Goal: Task Accomplishment & Management: Complete application form

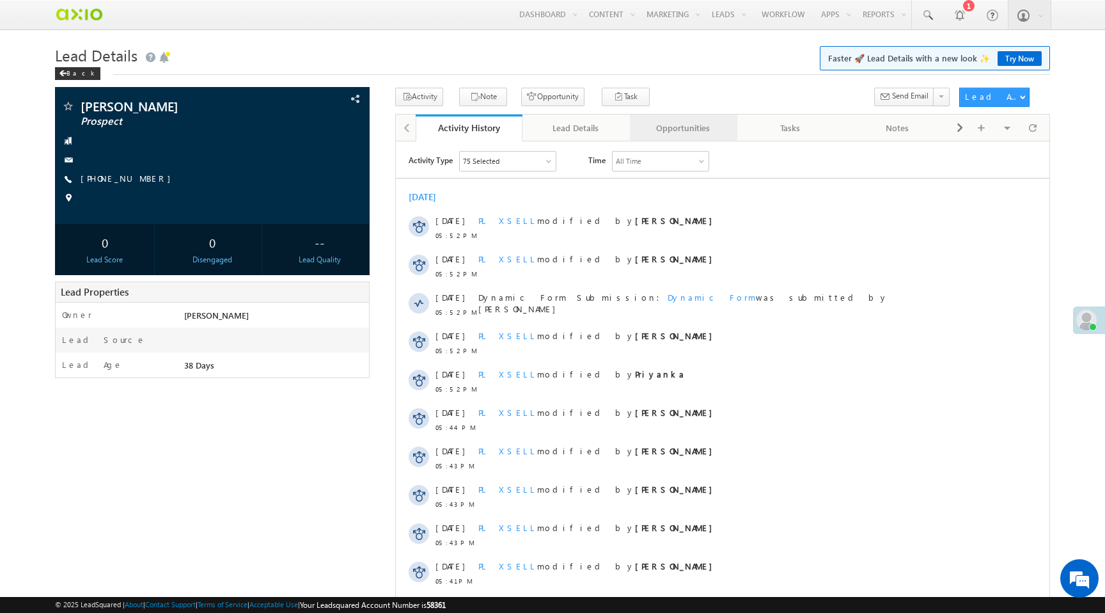
click at [689, 125] on div "Opportunities" at bounding box center [683, 127] width 86 height 15
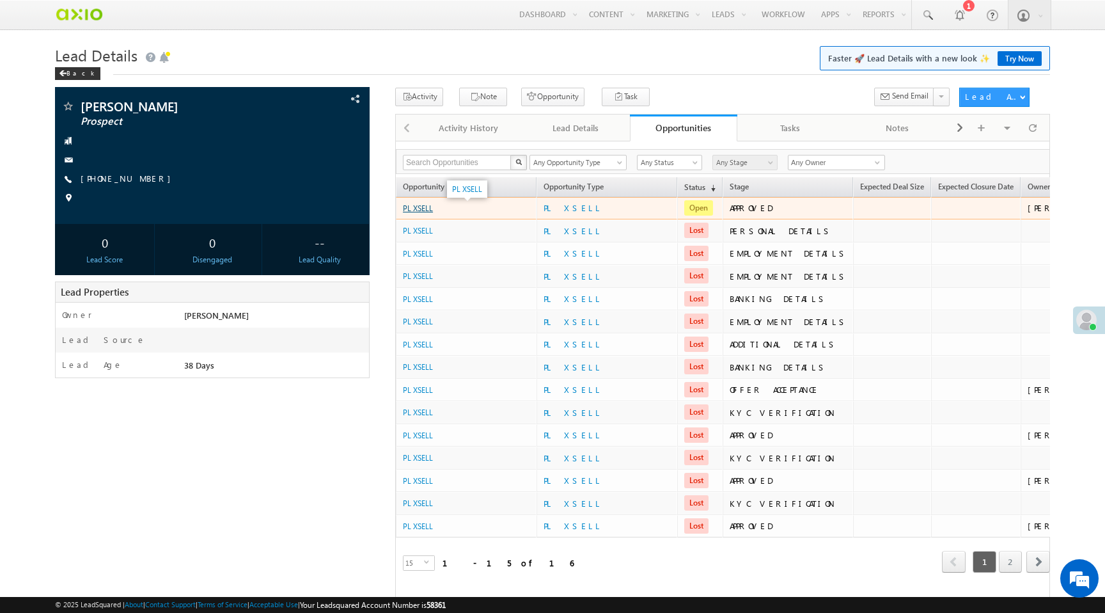
click at [423, 210] on link "PL XSELL" at bounding box center [418, 208] width 30 height 10
click at [425, 210] on link "PL XSELL" at bounding box center [418, 208] width 30 height 10
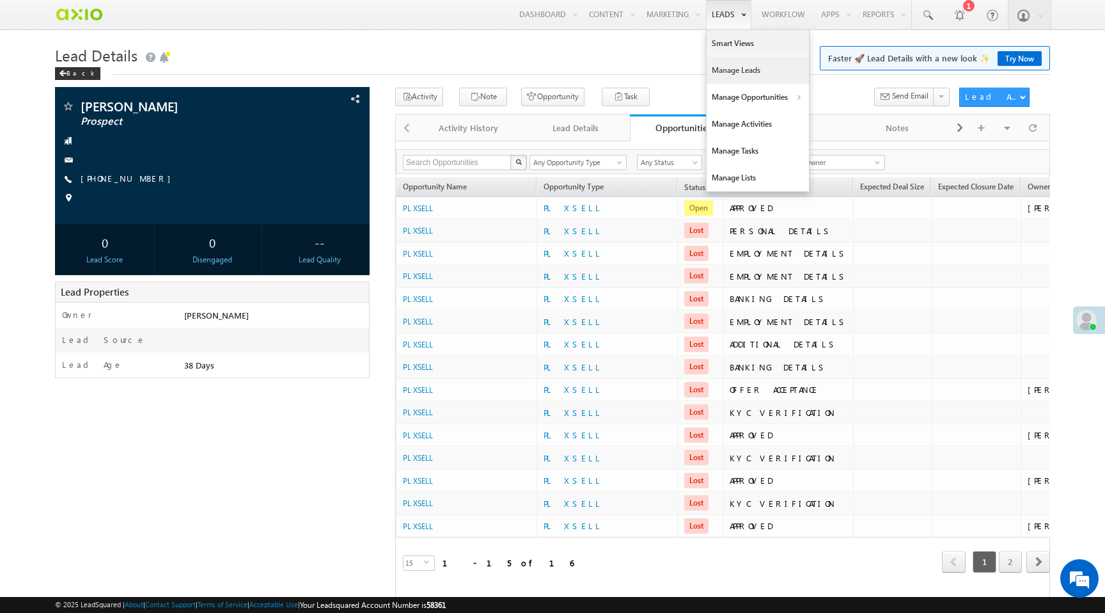
click at [757, 76] on link "Manage Leads" at bounding box center [758, 70] width 102 height 27
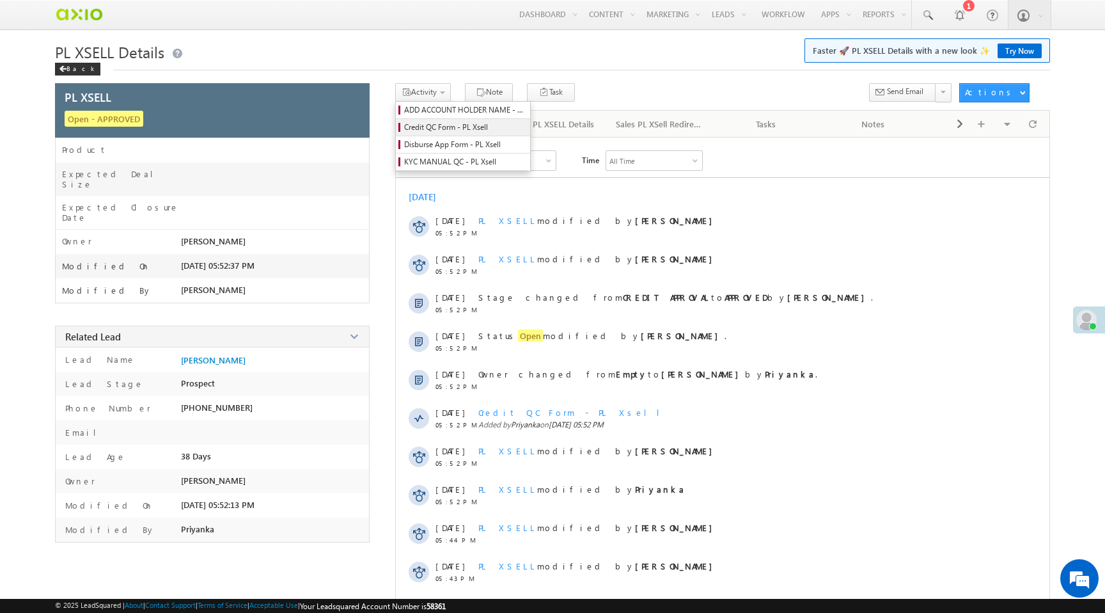
click at [441, 127] on span "Credit QC Form - PL Xsell" at bounding box center [465, 128] width 122 height 12
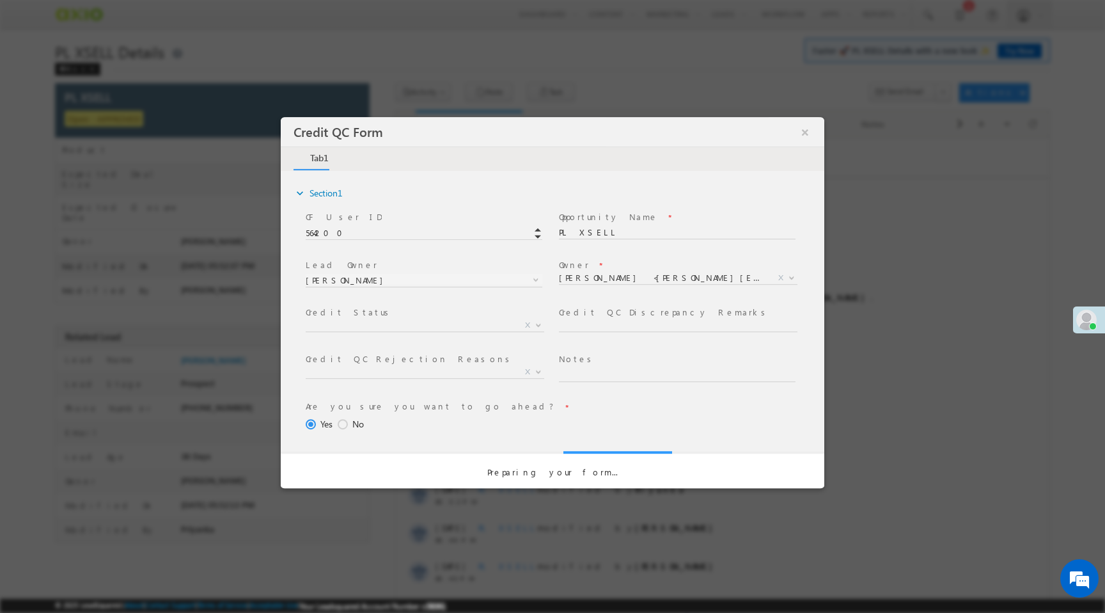
select select "50aed37f-b58e-11ec-8597-0681fe0b10f8"
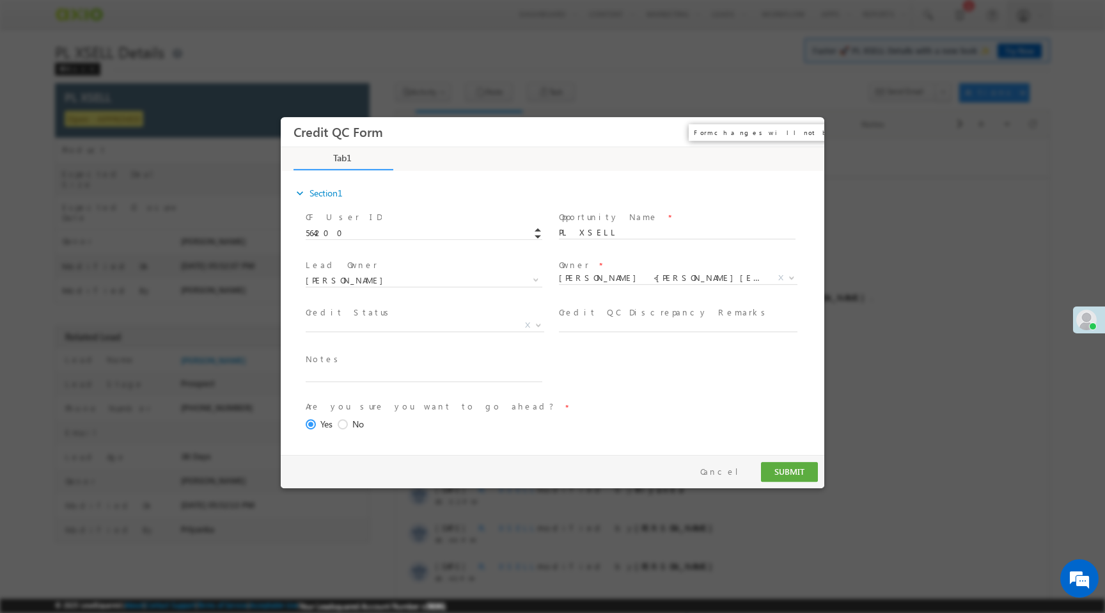
click at [806, 134] on button "×" at bounding box center [805, 132] width 22 height 24
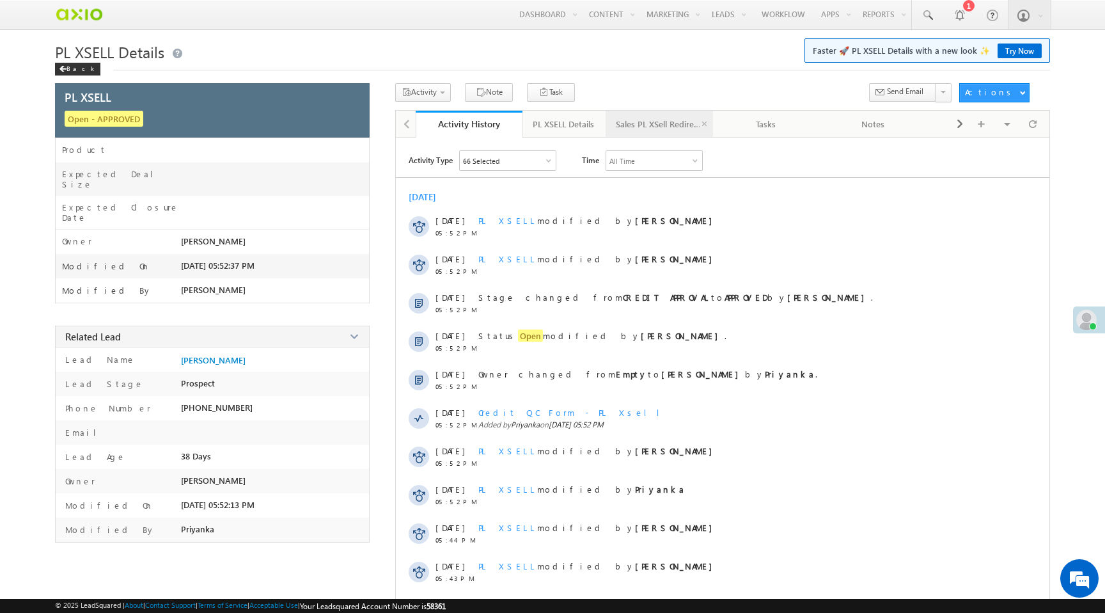
click at [656, 136] on link "Sales PL XSell Redirection" at bounding box center [659, 124] width 107 height 27
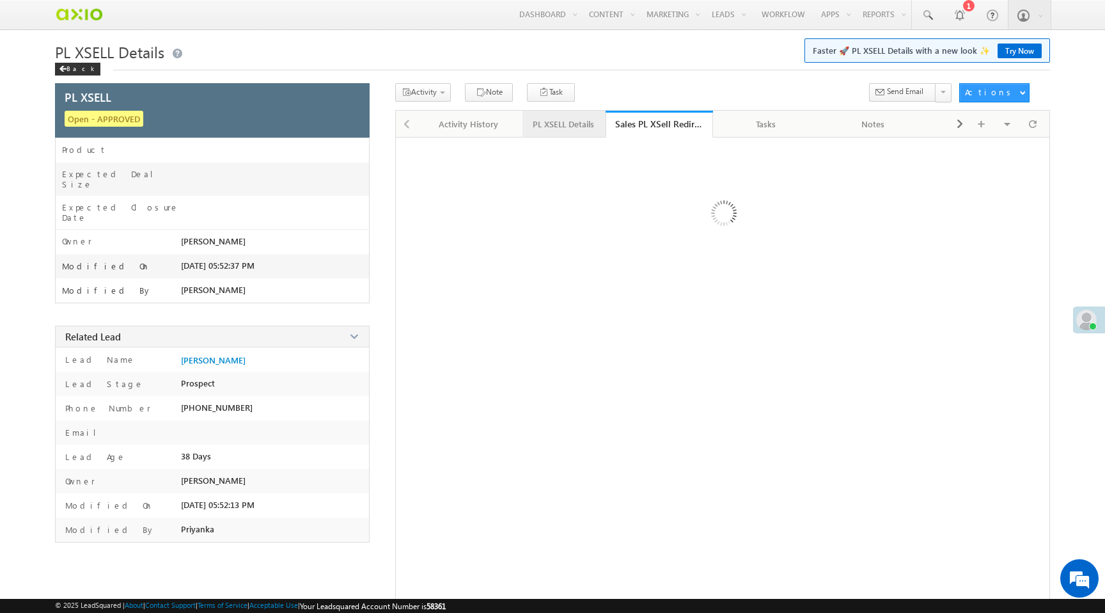
click at [553, 123] on div "PL XSELL Details" at bounding box center [563, 123] width 61 height 15
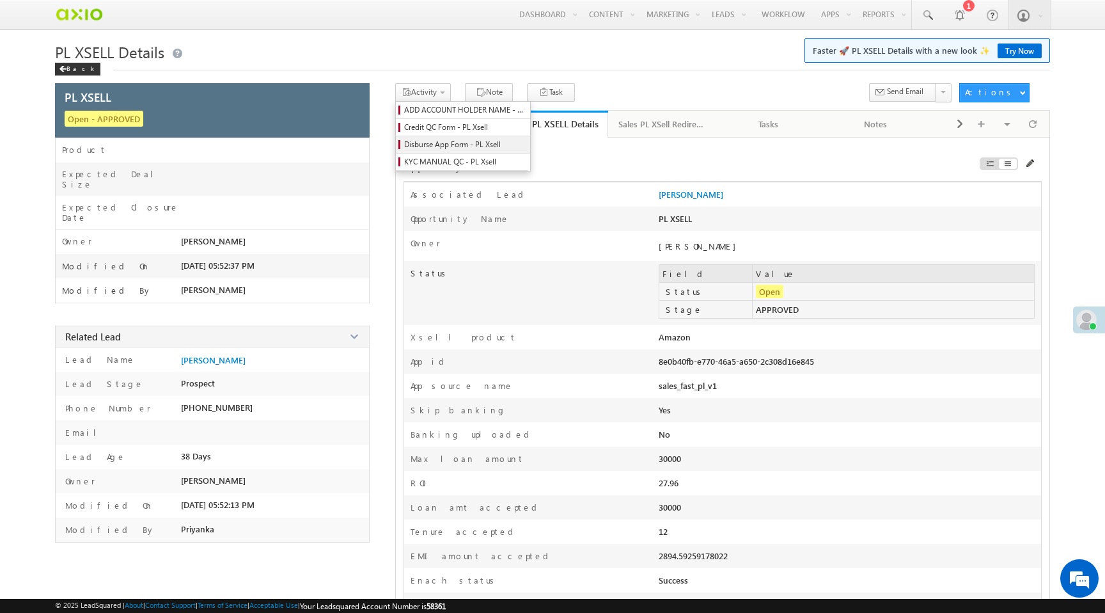
click at [453, 145] on span "Disburse App Form - PL Xsell" at bounding box center [465, 145] width 122 height 12
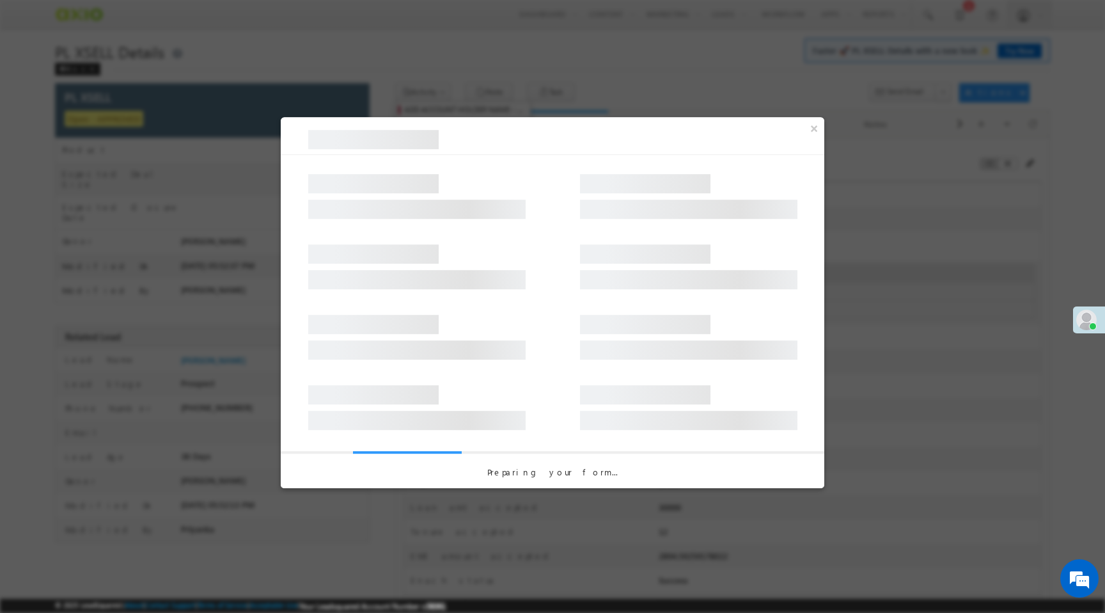
select select "PL XSell Disbursement Initiated"
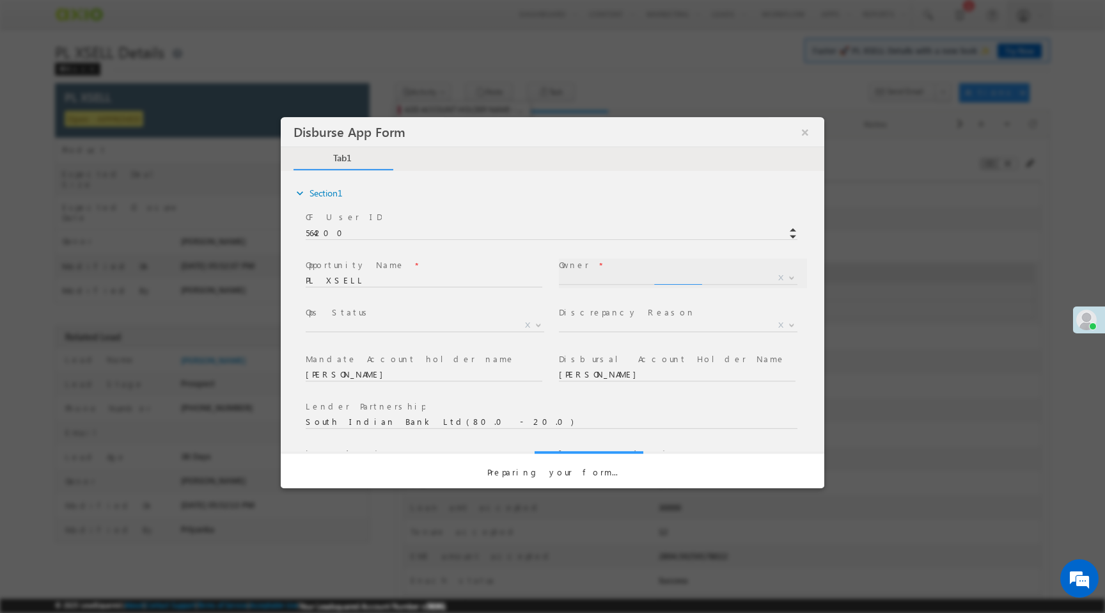
select select "f8849782-a99c-11ec-8597-0681fe0b10f8"
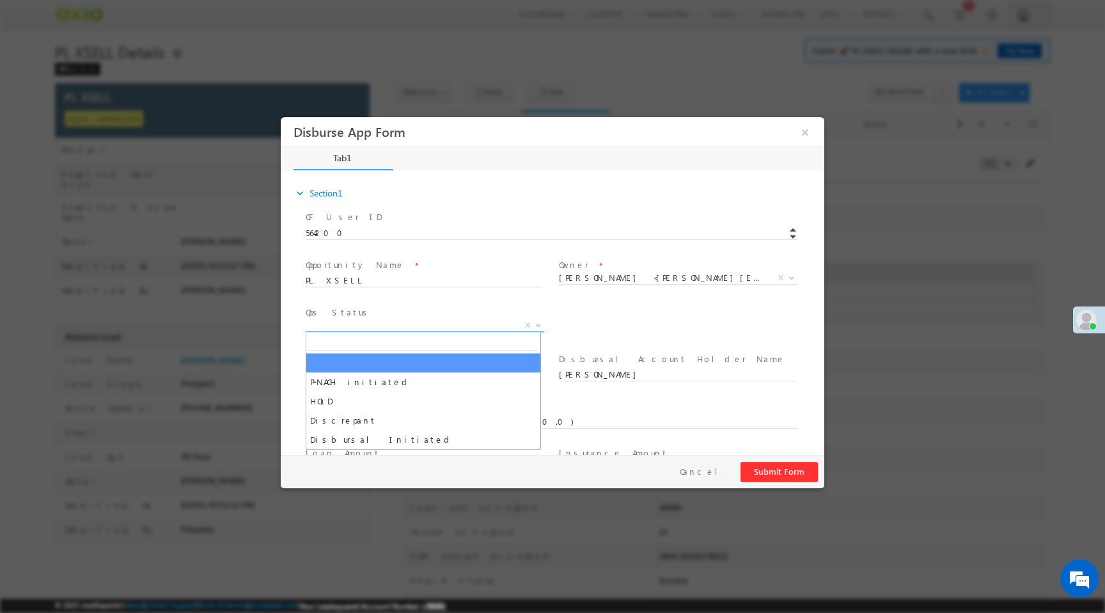
click at [439, 326] on span "X" at bounding box center [425, 325] width 239 height 13
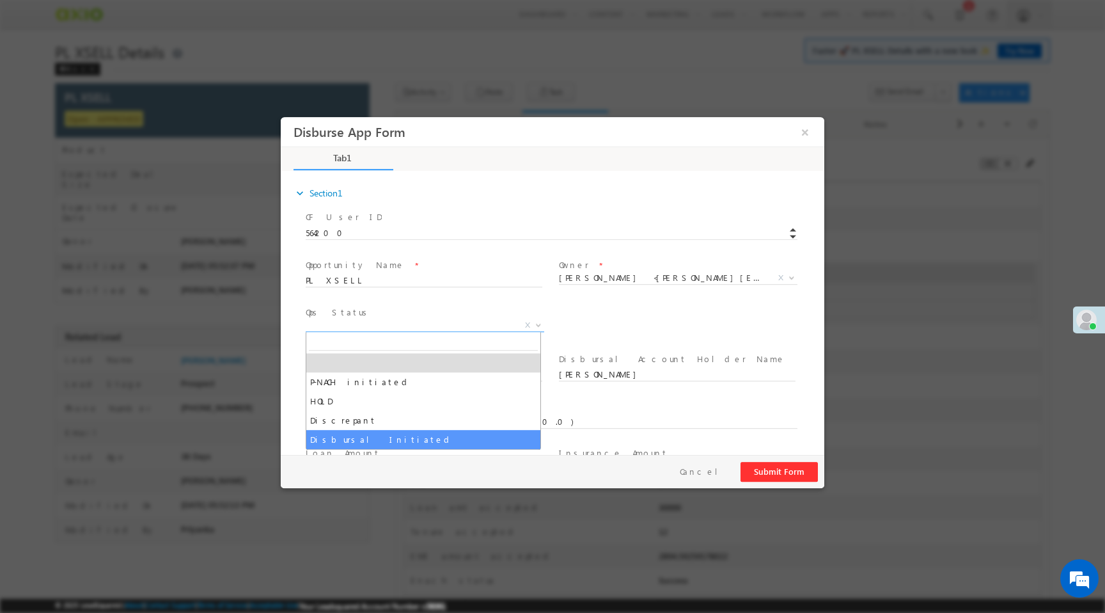
select select "Disbursal Initiated"
select select "NA"
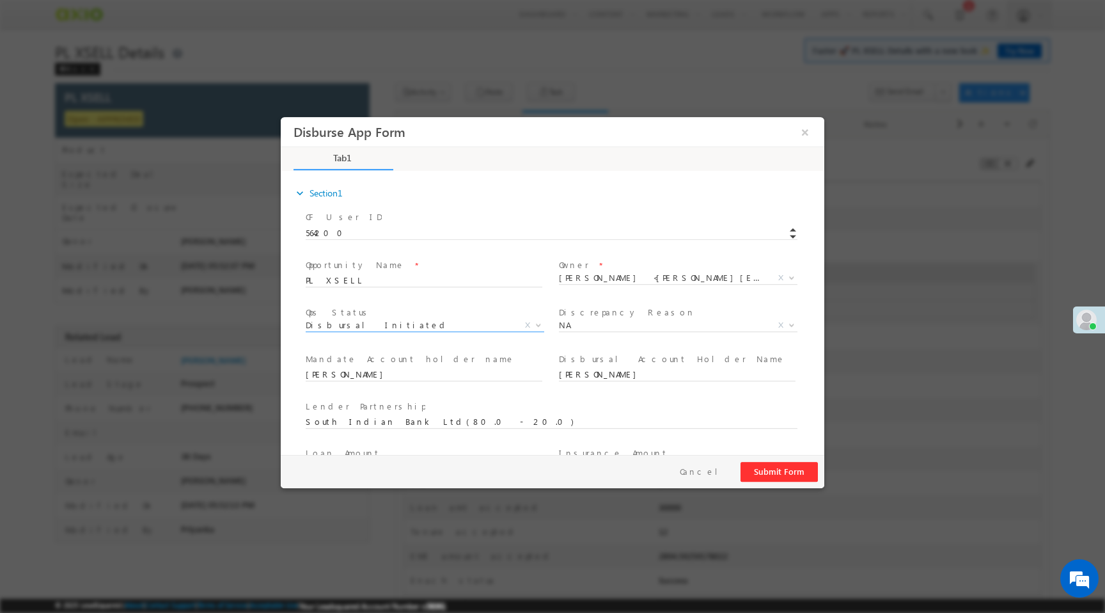
scroll to position [189, 0]
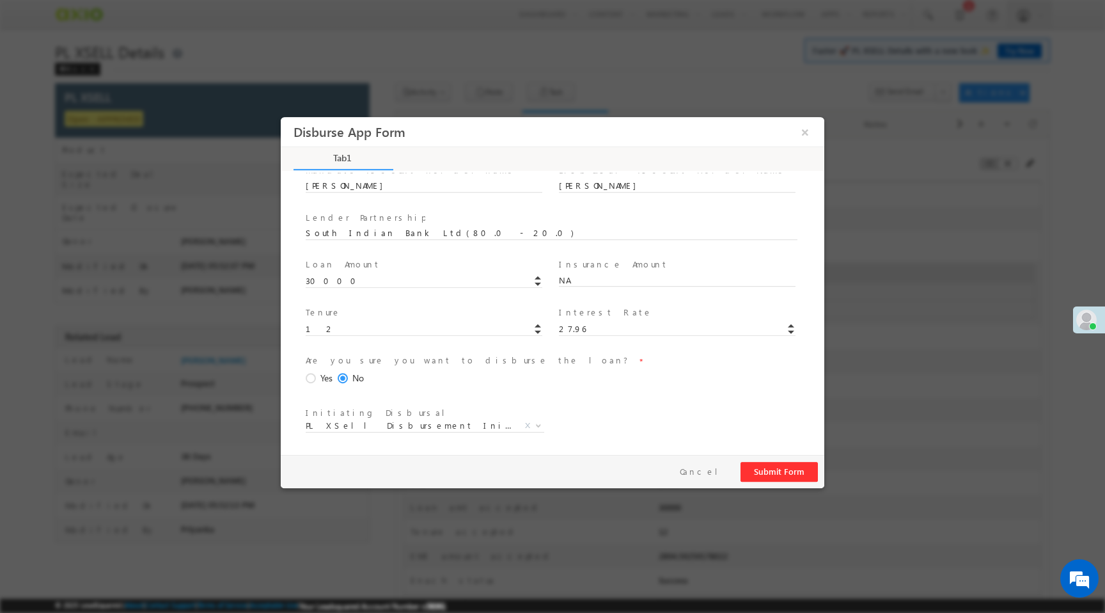
click at [310, 375] on span at bounding box center [313, 379] width 14 height 12
click at [281, 117] on input "Yes" at bounding box center [281, 117] width 0 height 0
click at [770, 473] on button "Submit Form" at bounding box center [779, 472] width 77 height 20
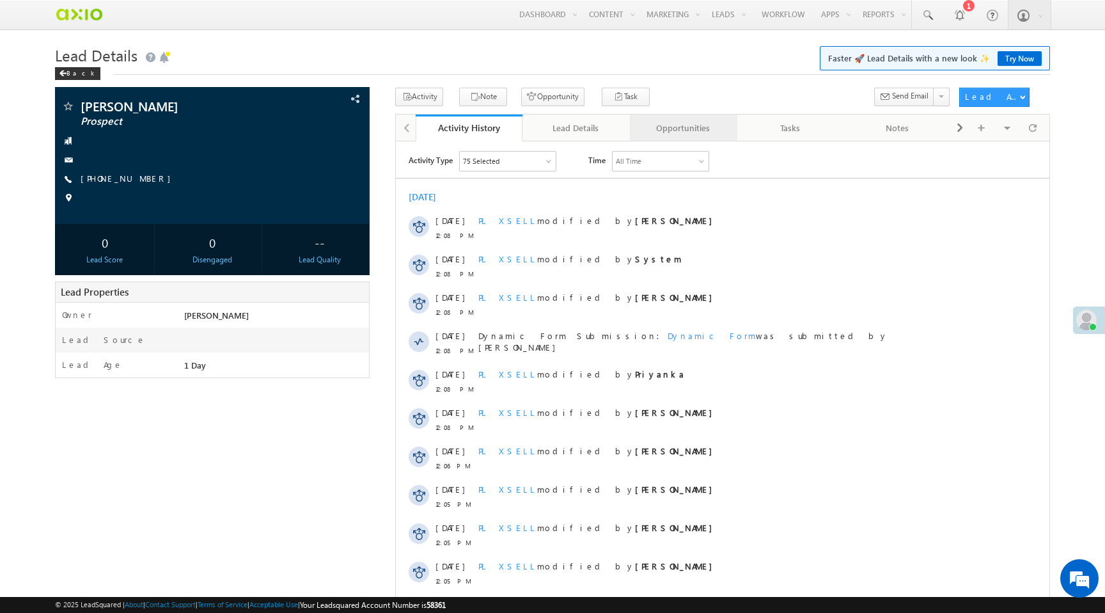
click at [696, 123] on div "Opportunities" at bounding box center [683, 127] width 86 height 15
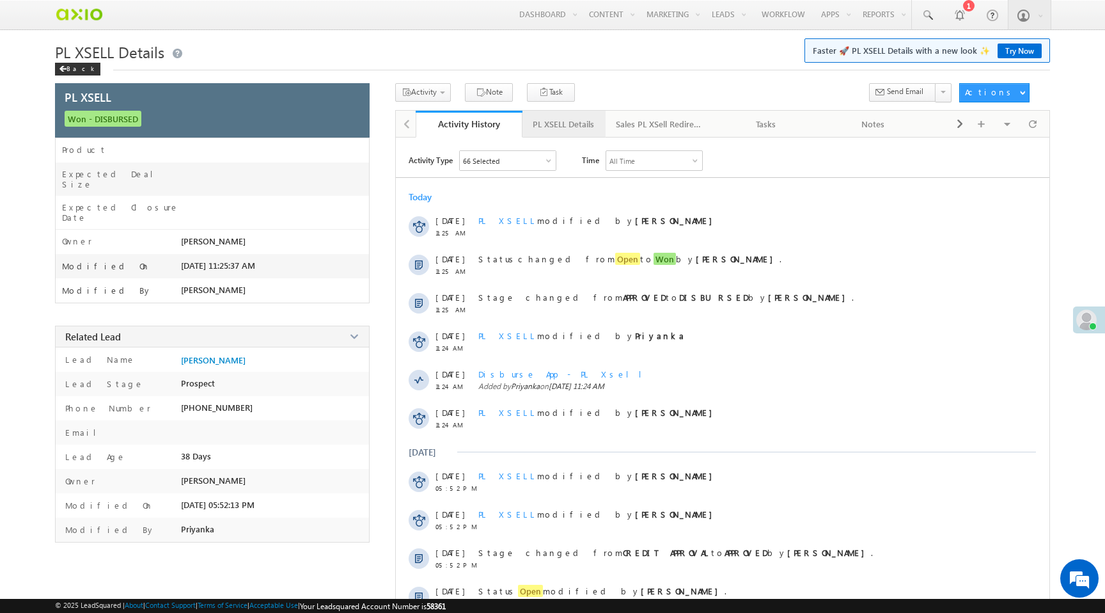
click at [572, 126] on div "PL XSELL Details" at bounding box center [563, 123] width 61 height 15
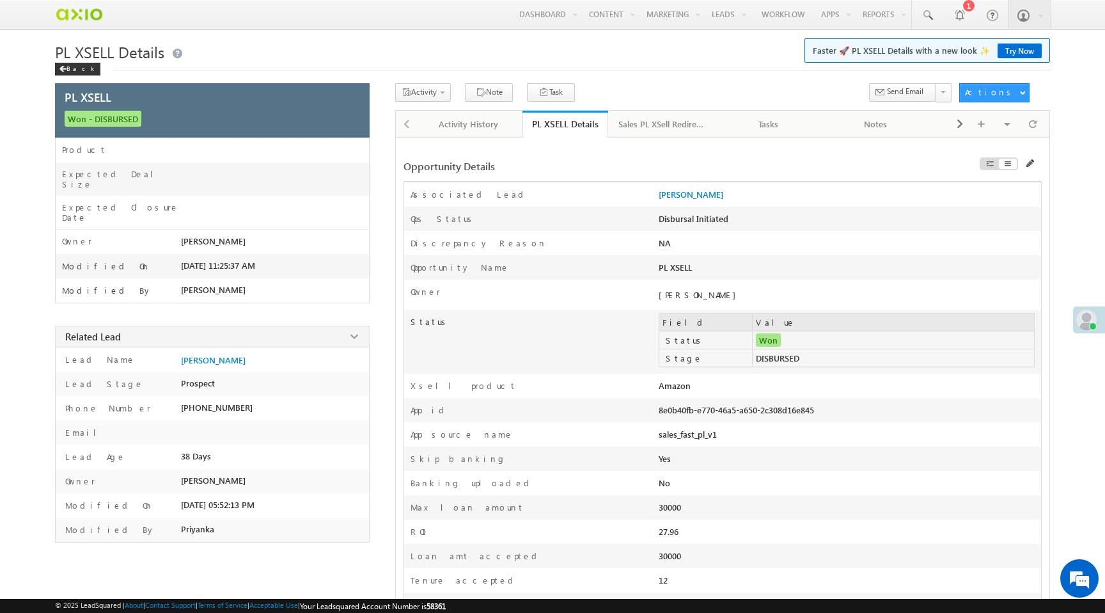
click at [783, 362] on td "DISBURSED" at bounding box center [893, 358] width 281 height 18
click at [766, 414] on div "8e0b40fb-e770-46a5-a650-2c308d16e845" at bounding box center [773, 413] width 229 height 18
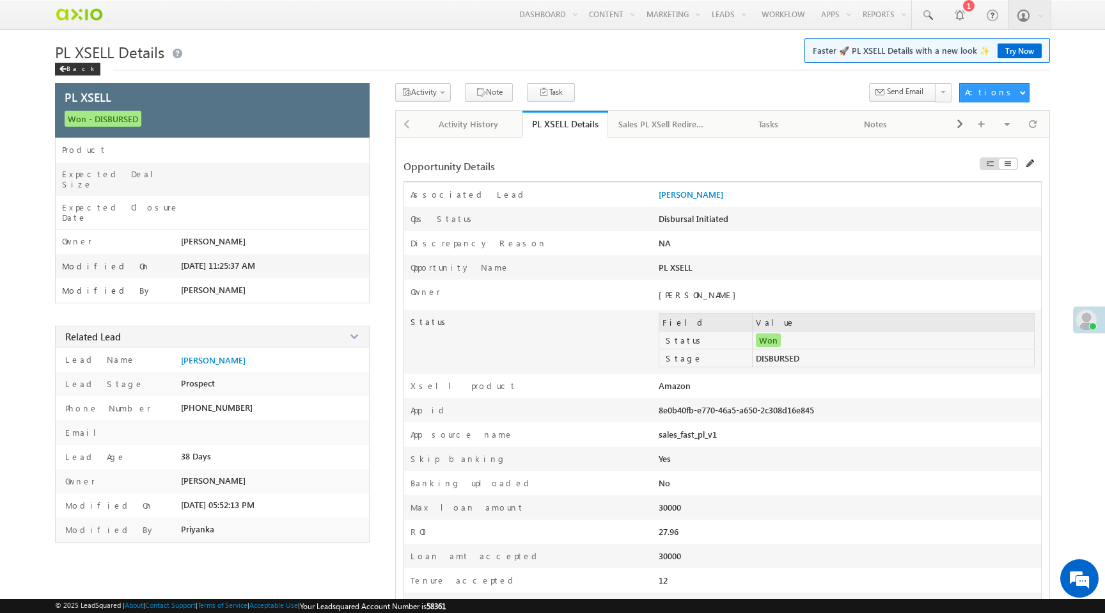
click at [766, 414] on div "8e0b40fb-e770-46a5-a650-2c308d16e845" at bounding box center [773, 413] width 229 height 18
copy div "8e0b40fb-e770-46a5-a650-2c308d16e845"
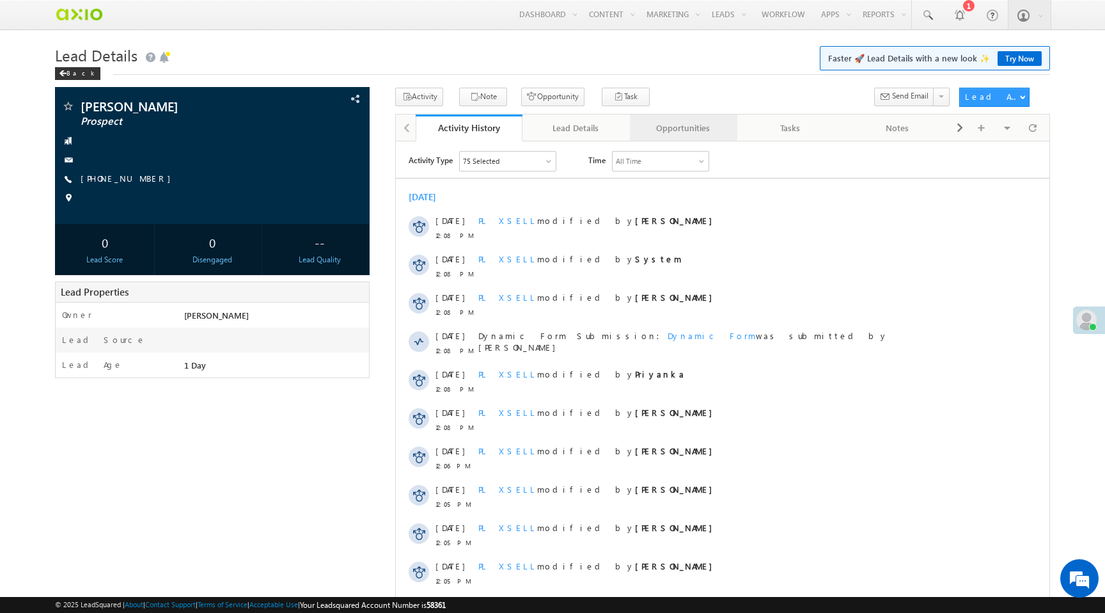
click at [670, 131] on div "Opportunities" at bounding box center [683, 127] width 86 height 15
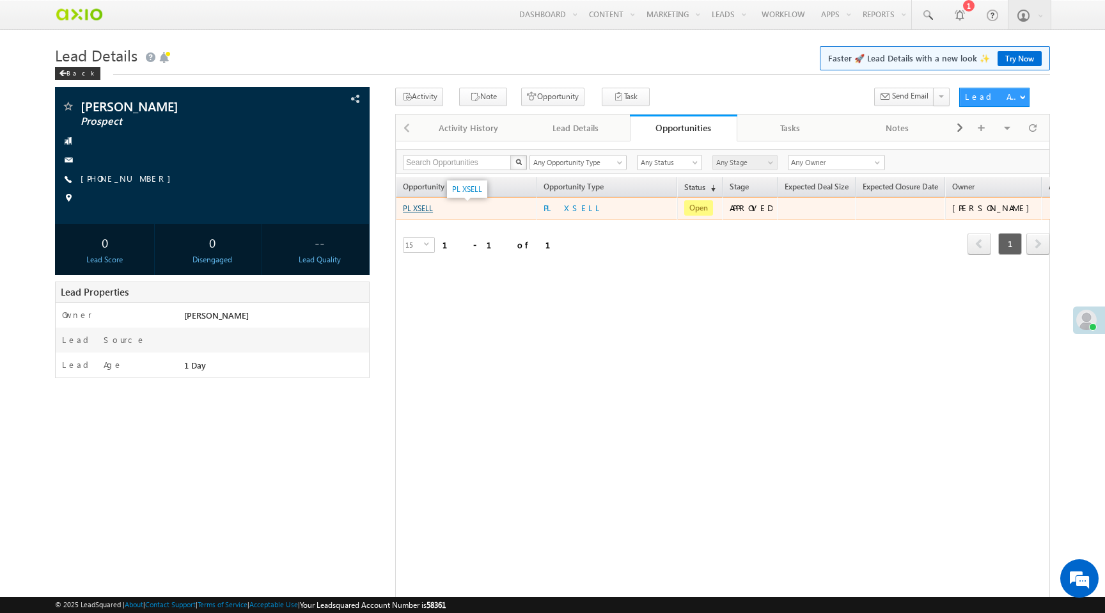
click at [420, 210] on link "PL XSELL" at bounding box center [418, 208] width 30 height 10
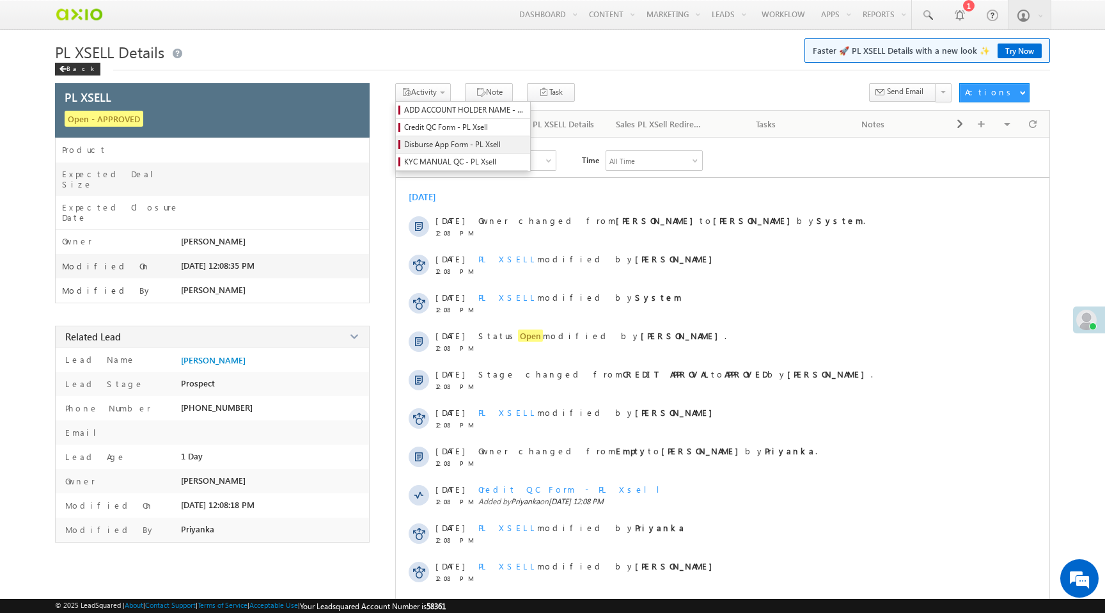
click at [448, 146] on span "Disburse App Form - PL Xsell" at bounding box center [465, 145] width 122 height 12
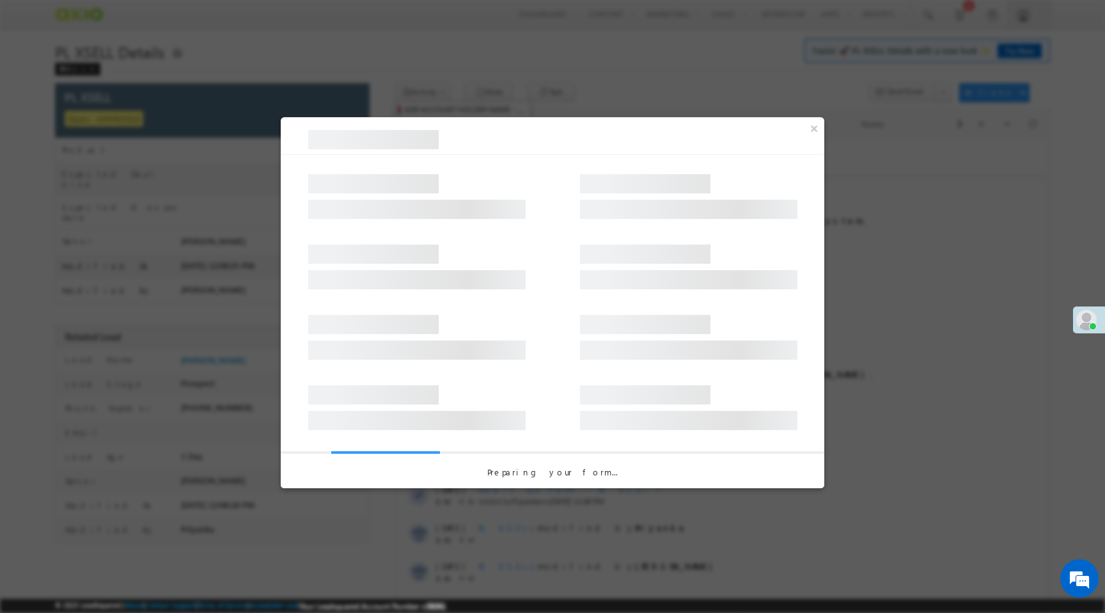
select select "PL XSell Disbursement Initiated"
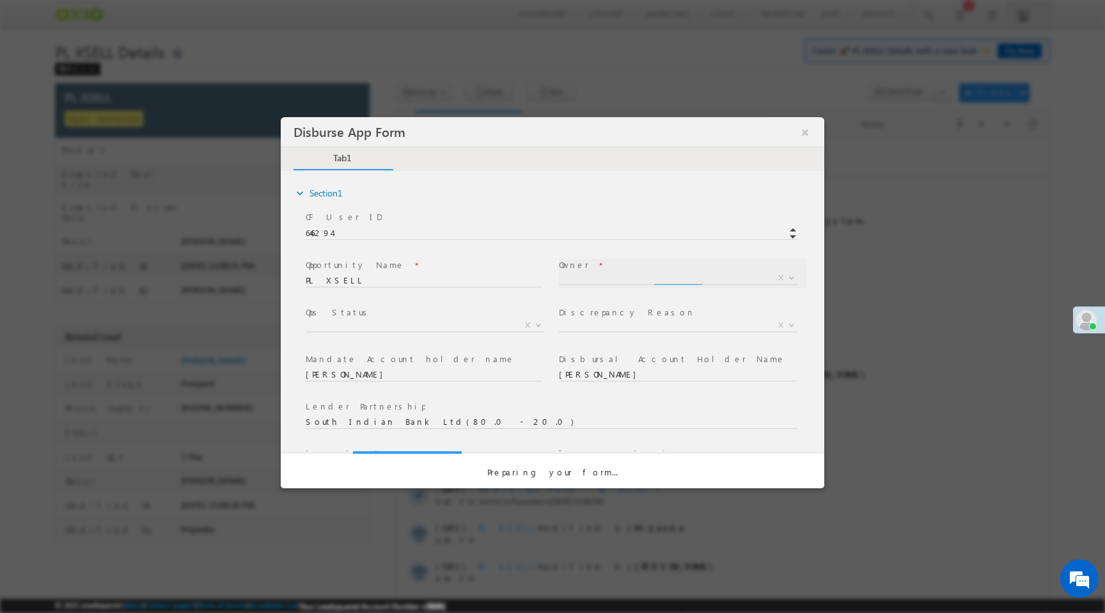
select select "a9bb649e-8900-11ee-aeac-0643ecf67fe6"
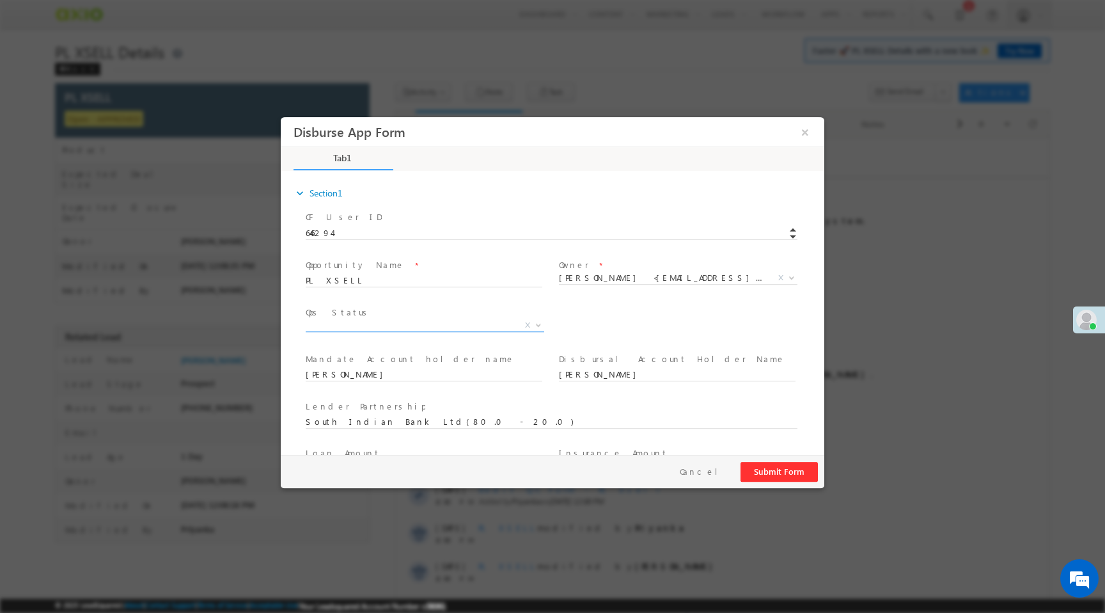
click at [462, 327] on span "X" at bounding box center [425, 325] width 239 height 13
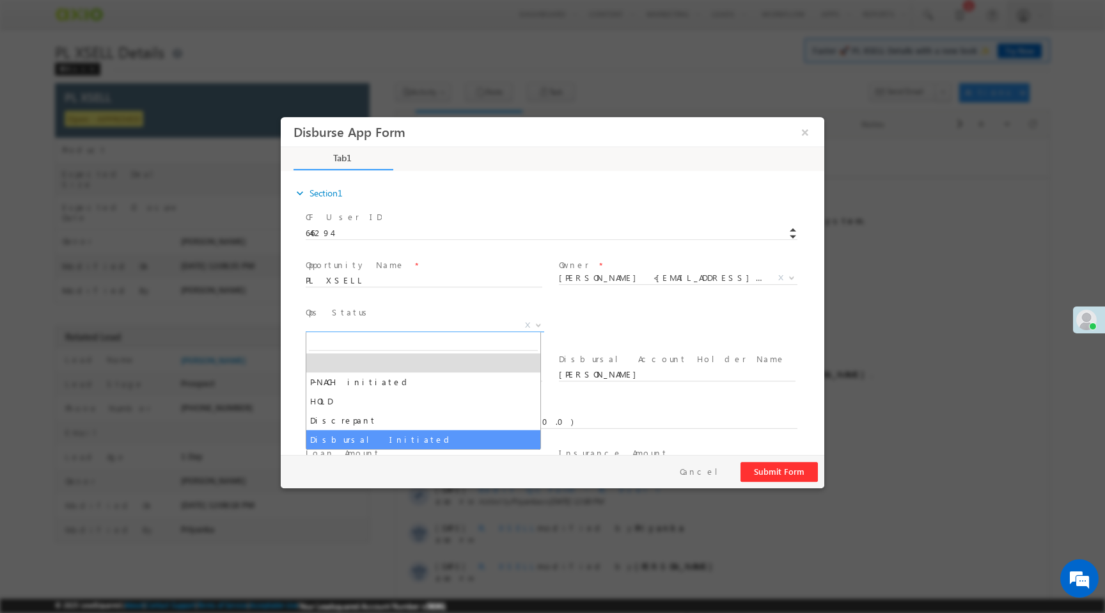
select select "Disbursal Initiated"
select select "NA"
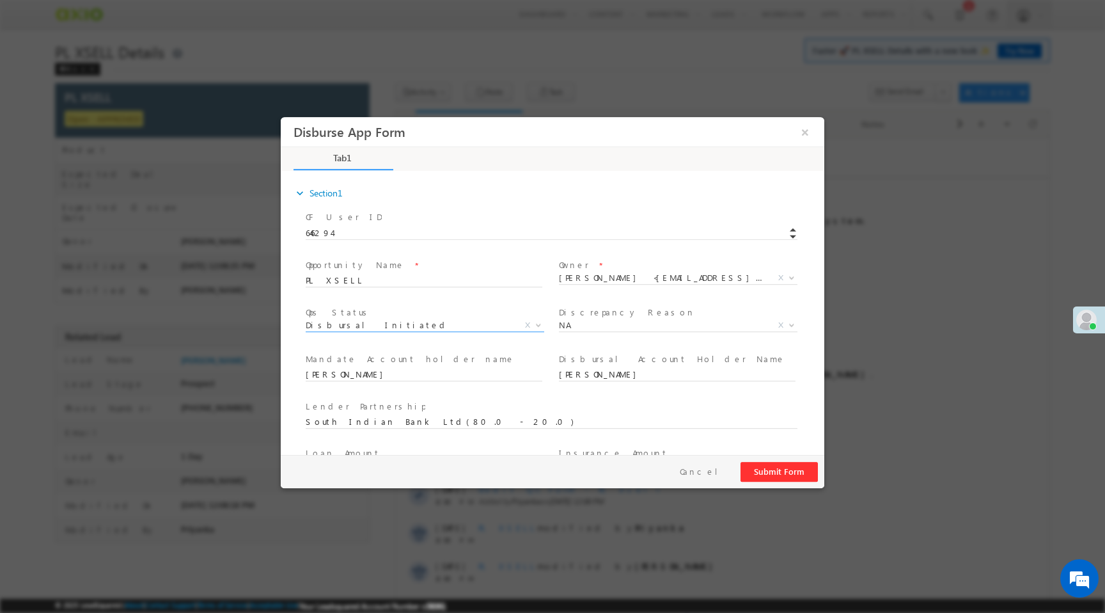
scroll to position [189, 0]
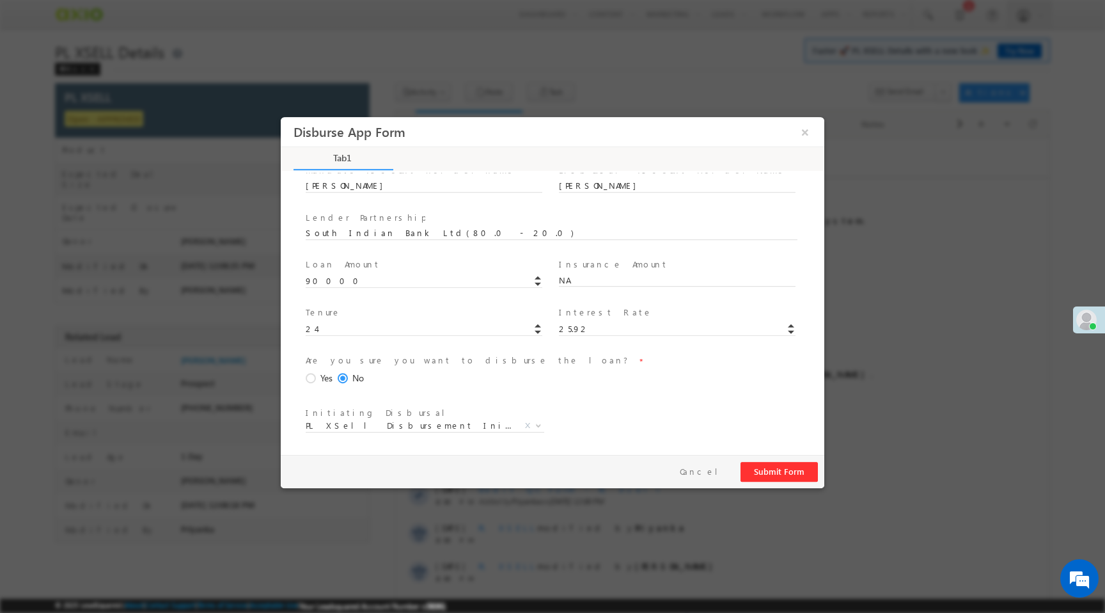
click at [315, 375] on span at bounding box center [313, 379] width 14 height 12
click at [281, 117] on input "Yes" at bounding box center [281, 117] width 0 height 0
click at [767, 471] on button "Submit Form" at bounding box center [779, 472] width 77 height 20
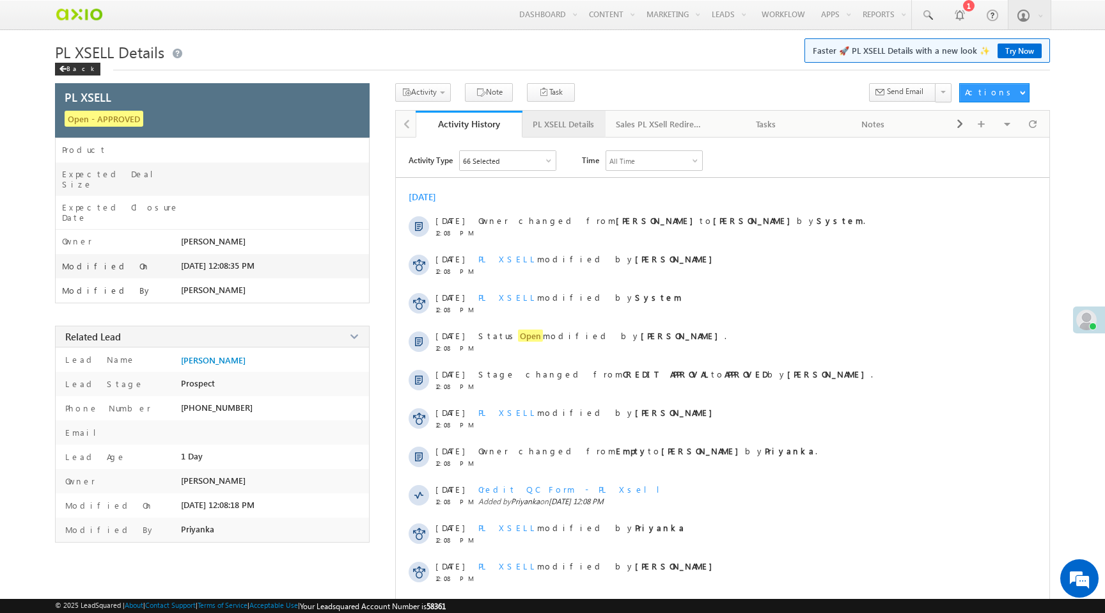
click at [578, 127] on div "PL XSELL Details" at bounding box center [563, 123] width 61 height 15
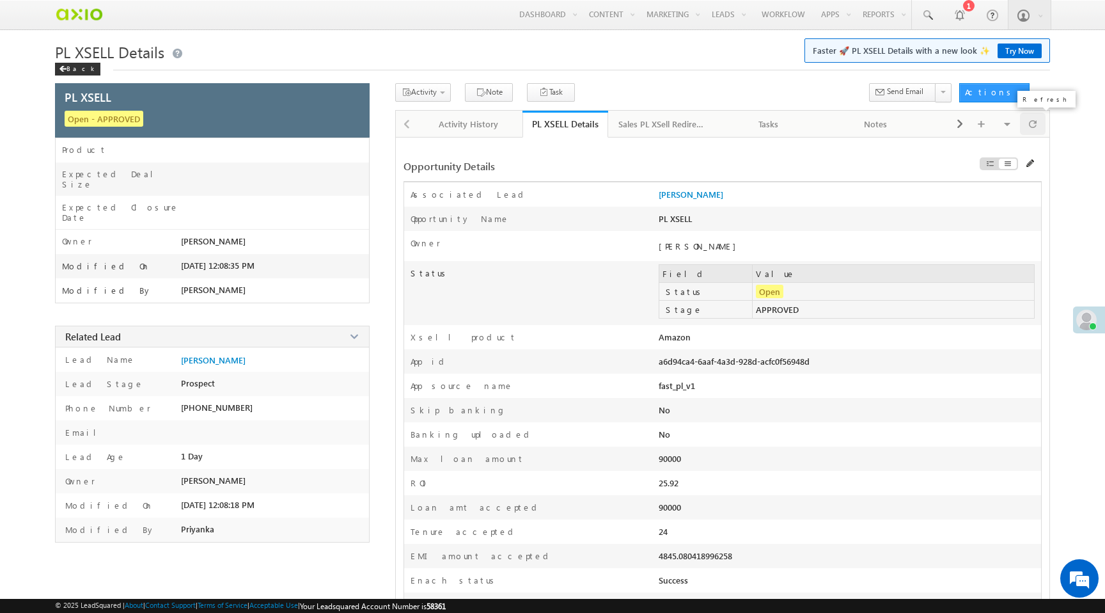
click at [1034, 127] on span at bounding box center [1033, 124] width 8 height 22
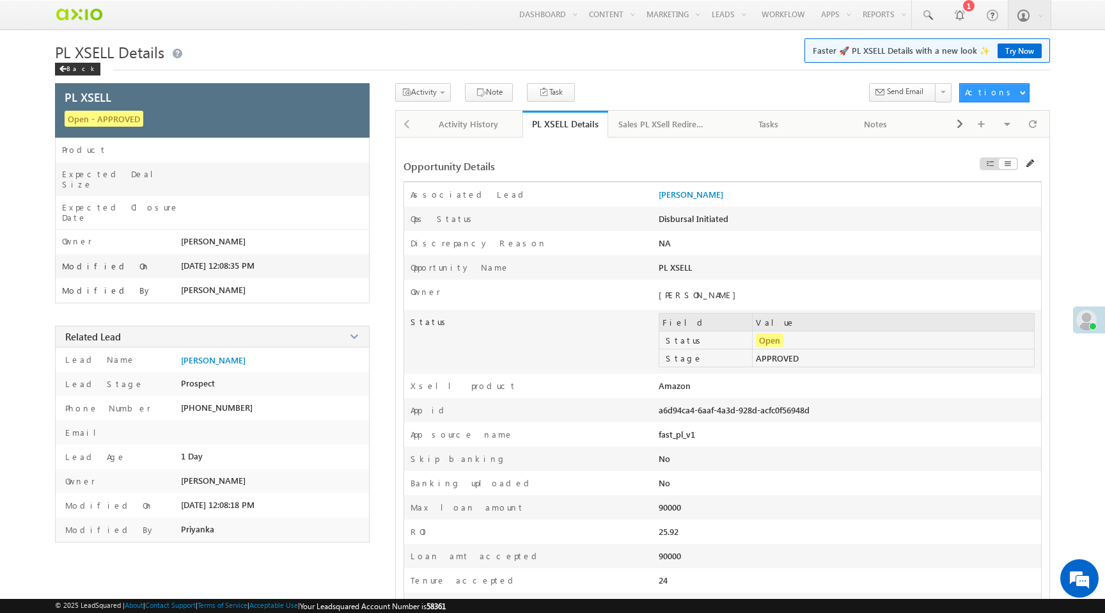
click at [684, 416] on div "a6d94ca4-6aaf-4a3d-928d-acfc0f56948d" at bounding box center [773, 413] width 229 height 18
copy div "a6d94ca4-6aaf-4a3d-928d-acfc0f56948d"
